Goal: Find specific page/section: Find specific page/section

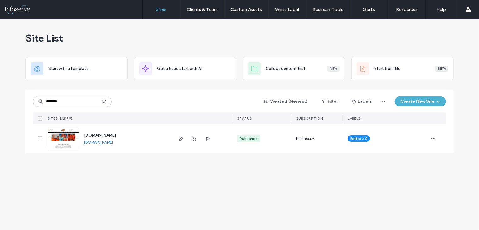
type input "*******"
click at [108, 136] on span "[DOMAIN_NAME]" at bounding box center [100, 135] width 32 height 5
type input "*******"
click at [103, 101] on icon at bounding box center [104, 101] width 5 height 5
